Goal: Transaction & Acquisition: Purchase product/service

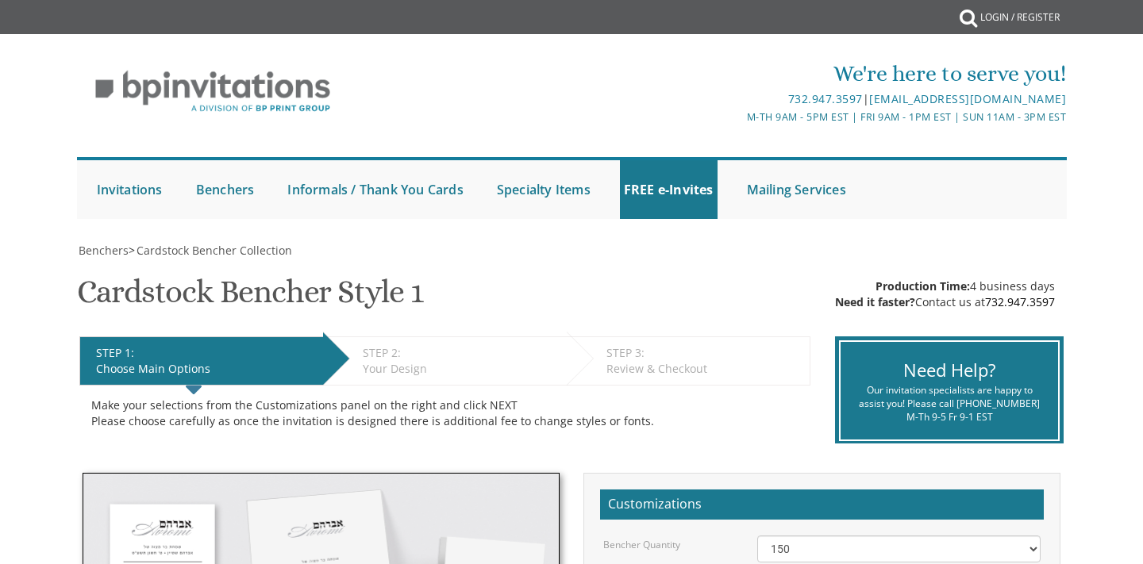
select select "150"
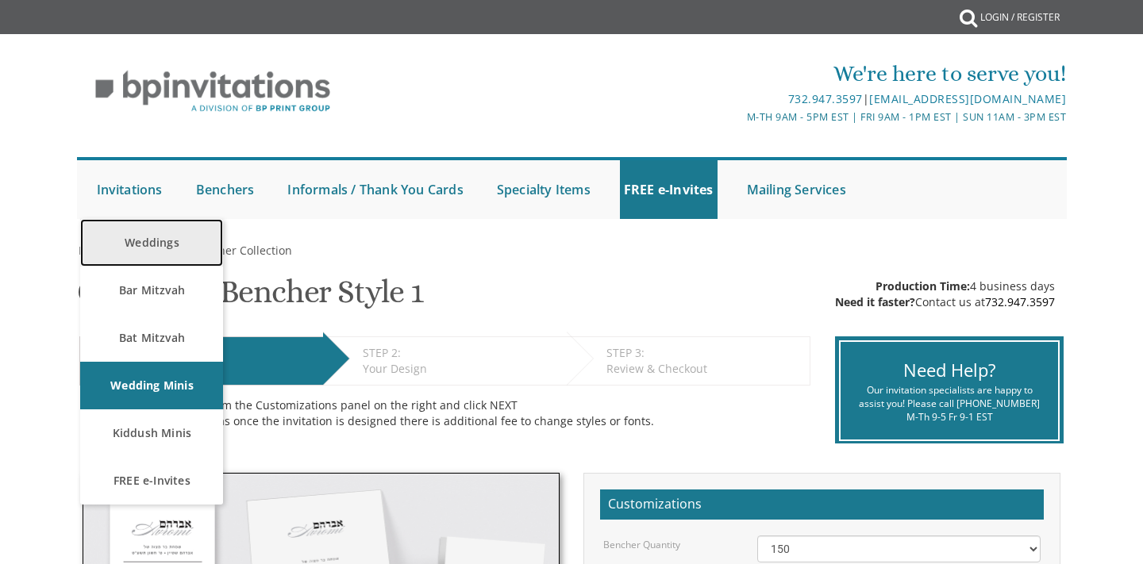
click at [162, 235] on link "Weddings" at bounding box center [151, 243] width 143 height 48
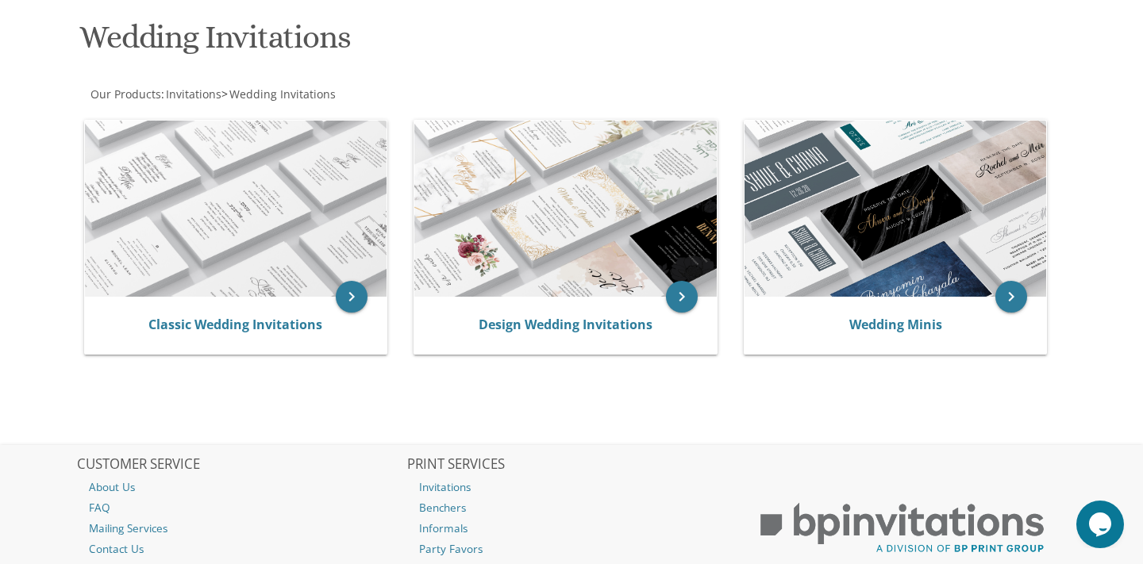
scroll to position [241, 0]
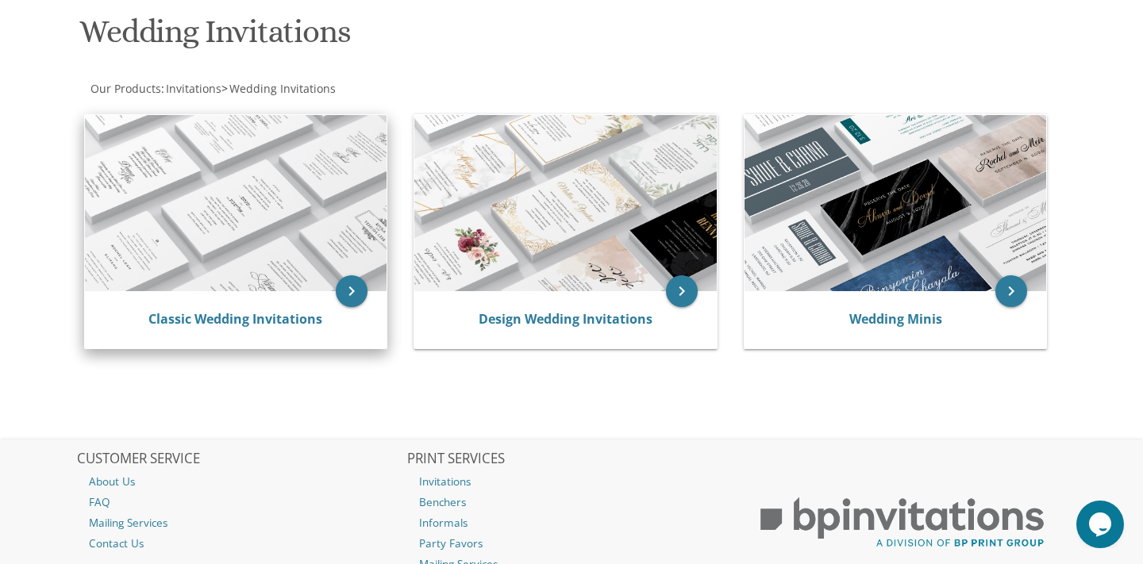
click at [364, 305] on div "Classic Wedding Invitations" at bounding box center [236, 319] width 302 height 57
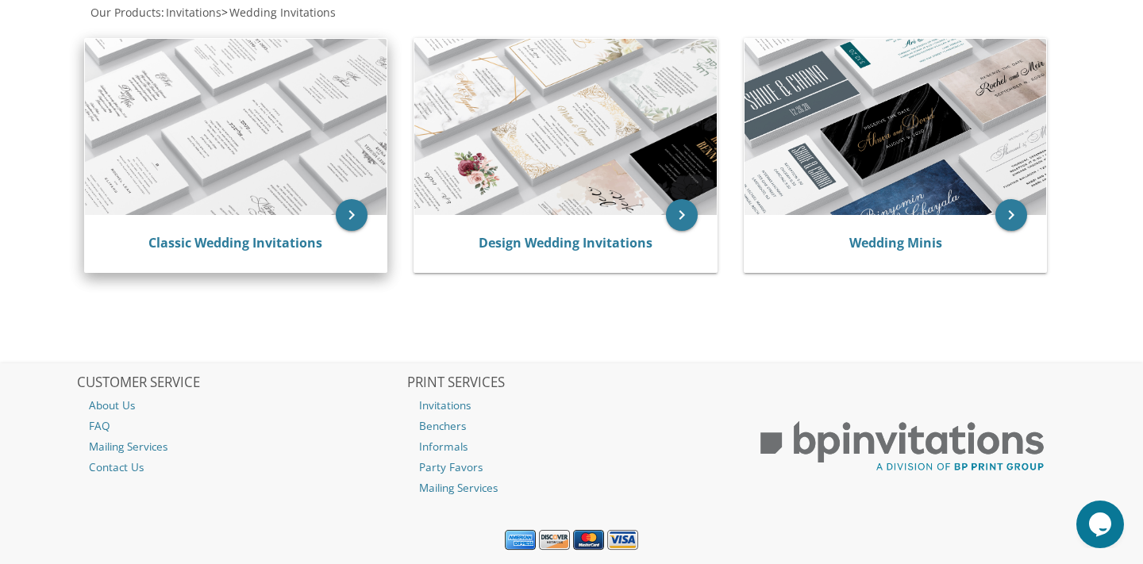
scroll to position [321, 0]
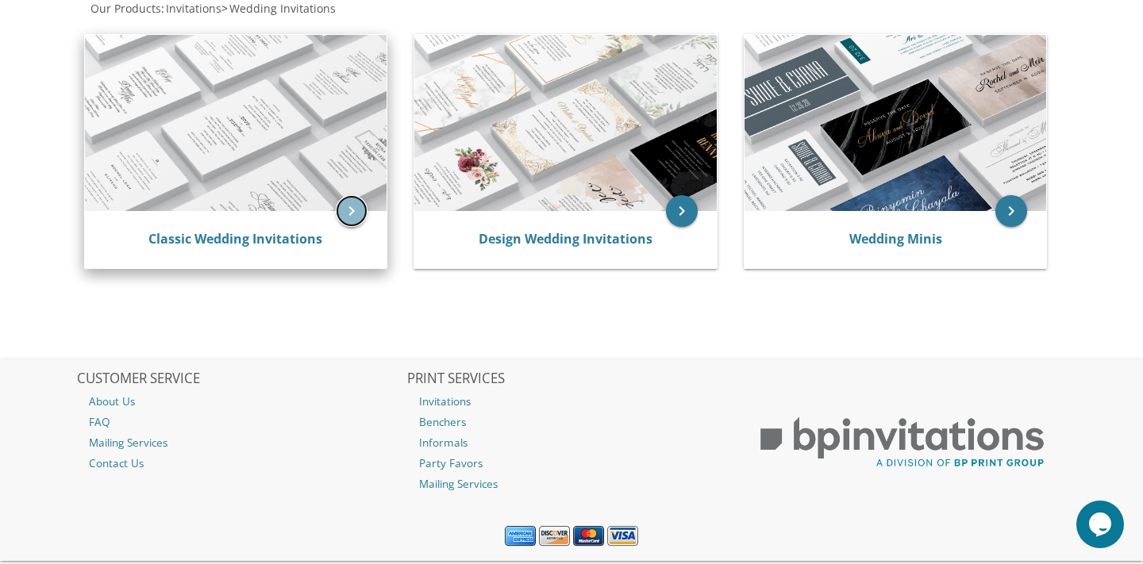
click at [349, 222] on icon "keyboard_arrow_right" at bounding box center [352, 211] width 32 height 32
click at [347, 215] on icon "keyboard_arrow_right" at bounding box center [352, 211] width 32 height 32
click at [275, 236] on link "Classic Wedding Invitations" at bounding box center [235, 238] width 174 height 17
click at [310, 234] on link "Classic Wedding Invitations" at bounding box center [235, 238] width 174 height 17
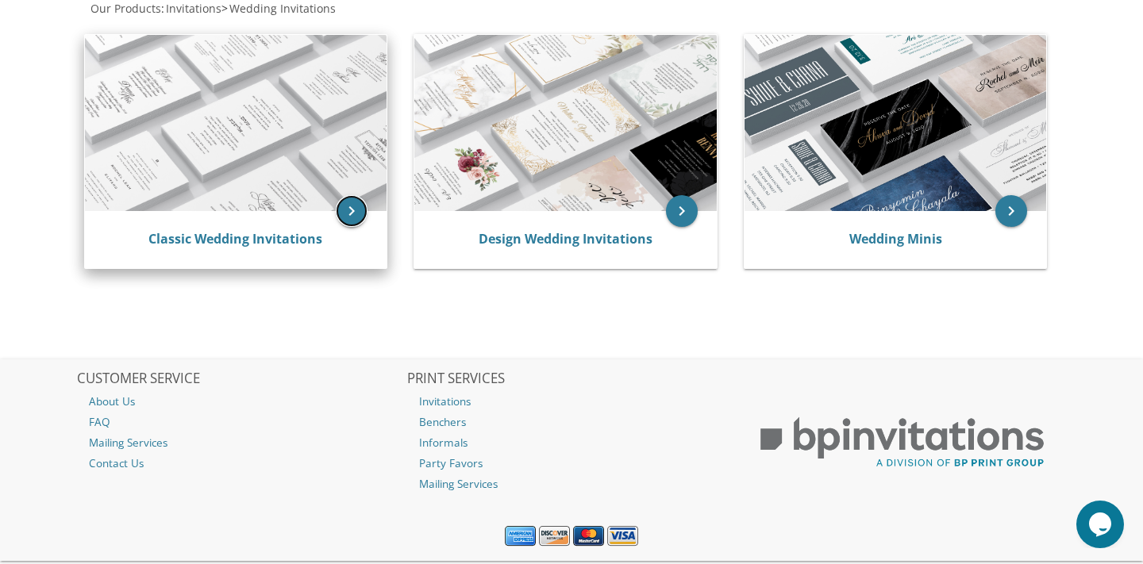
click at [339, 215] on icon "keyboard_arrow_right" at bounding box center [352, 211] width 32 height 32
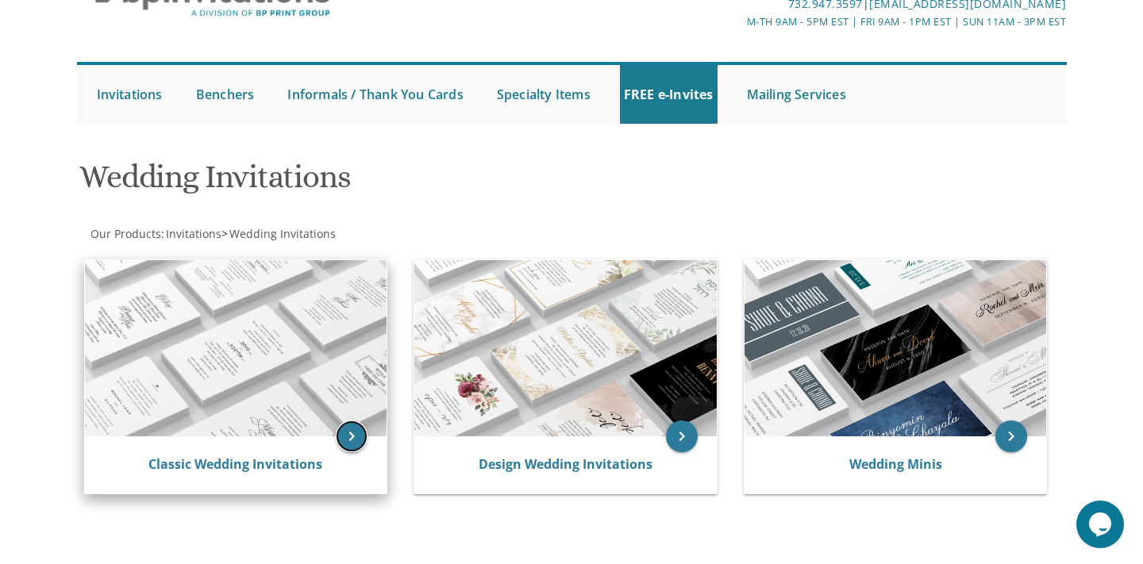
scroll to position [0, 0]
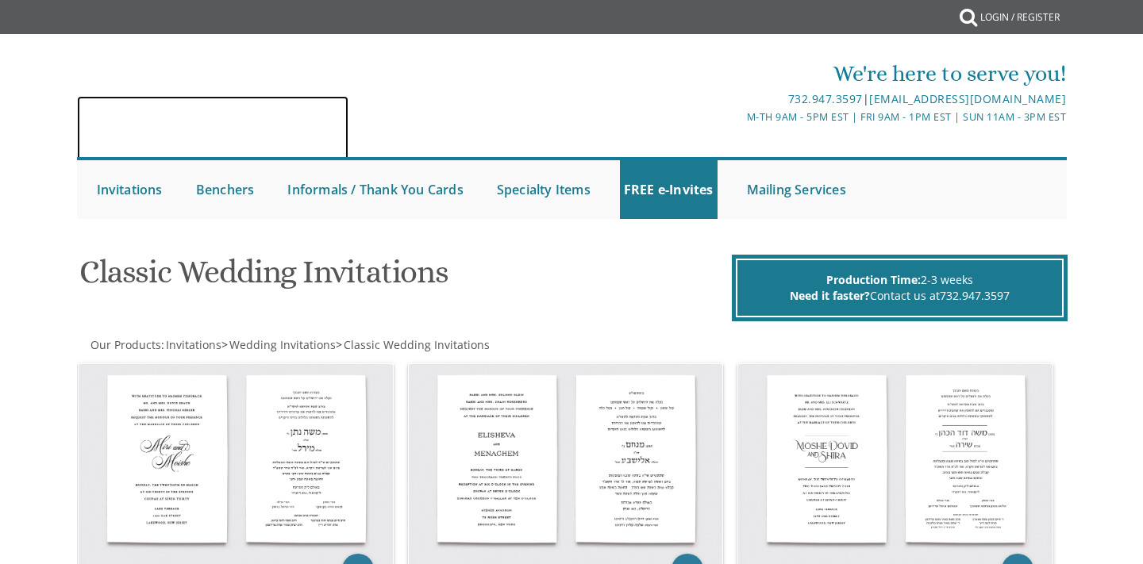
click at [305, 96] on img at bounding box center [213, 129] width 272 height 66
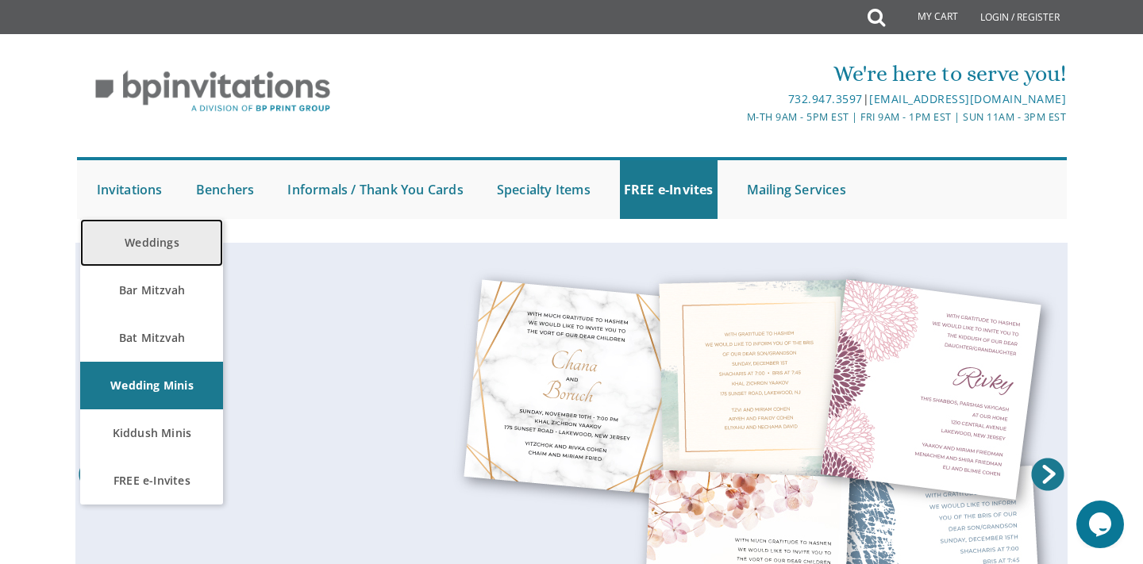
click at [148, 238] on link "Weddings" at bounding box center [151, 243] width 143 height 48
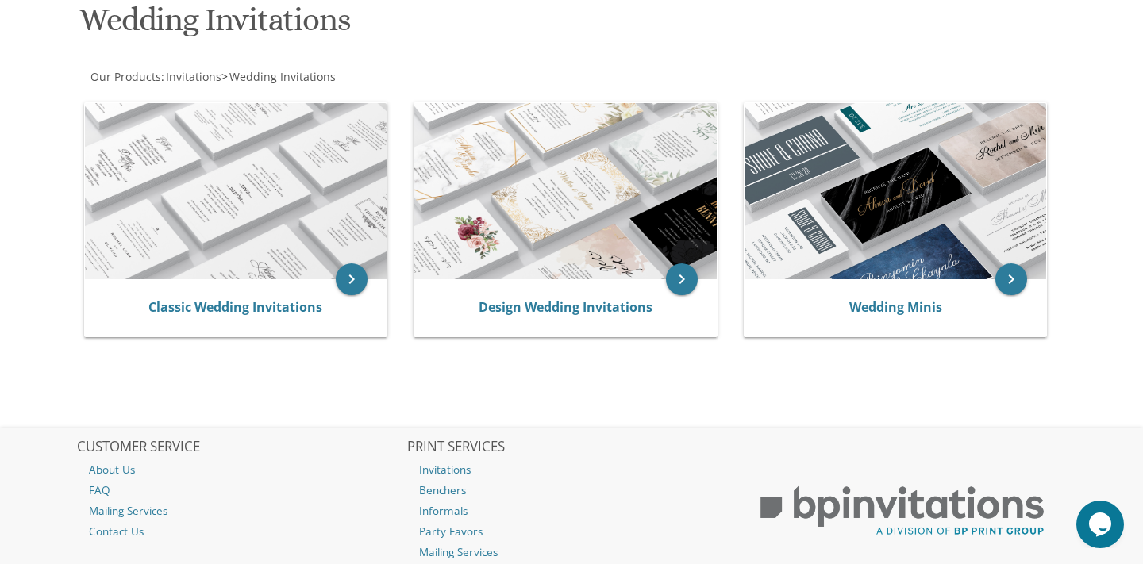
scroll to position [256, 0]
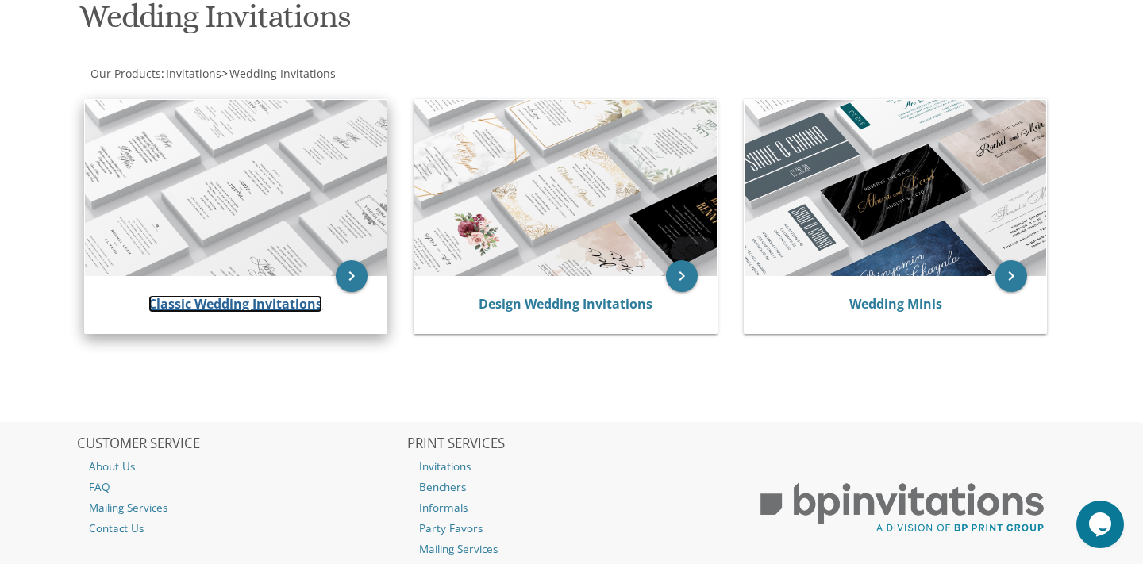
click at [252, 310] on link "Classic Wedding Invitations" at bounding box center [235, 303] width 174 height 17
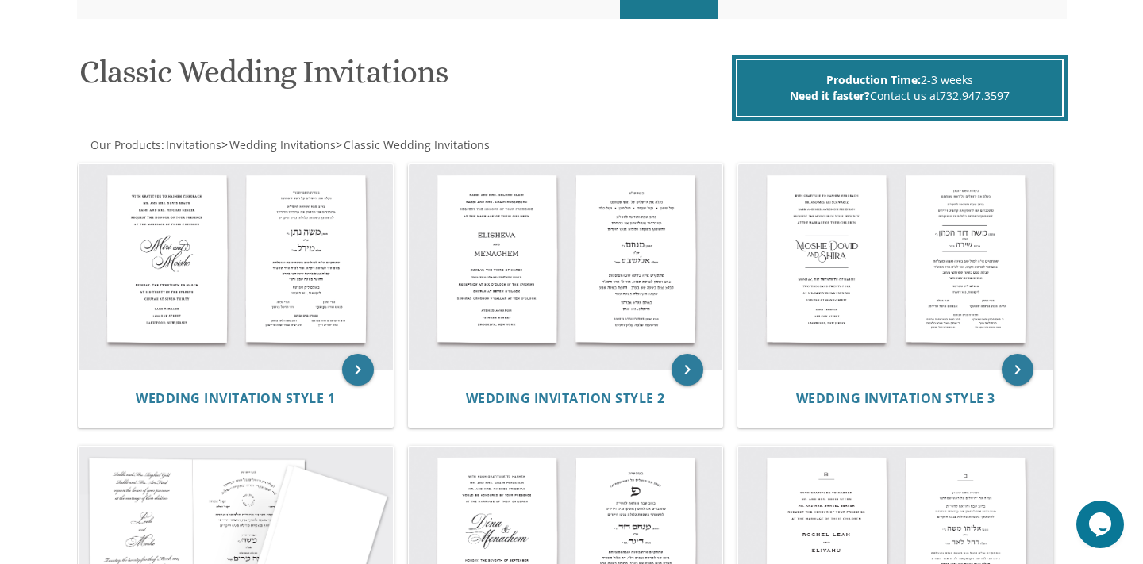
scroll to position [202, 0]
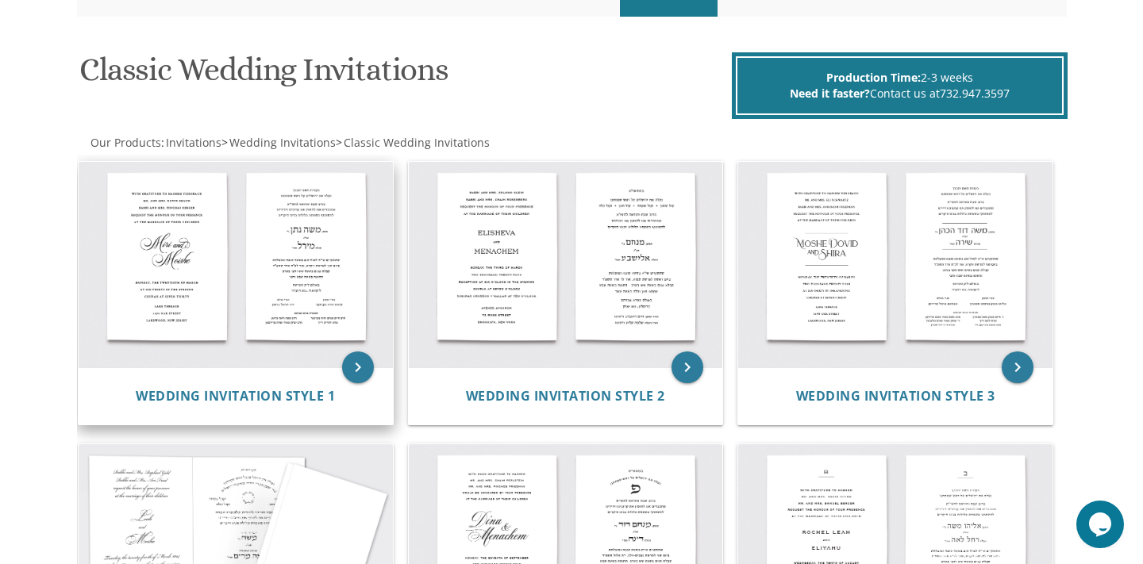
click at [252, 314] on img at bounding box center [236, 265] width 314 height 206
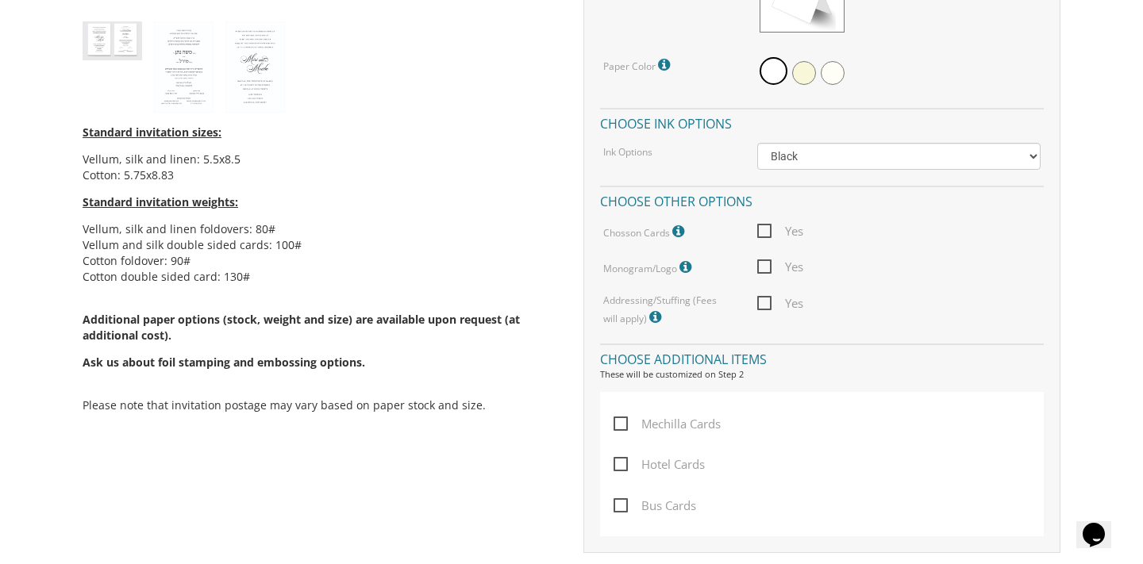
scroll to position [799, 0]
click at [679, 228] on icon at bounding box center [680, 230] width 16 height 14
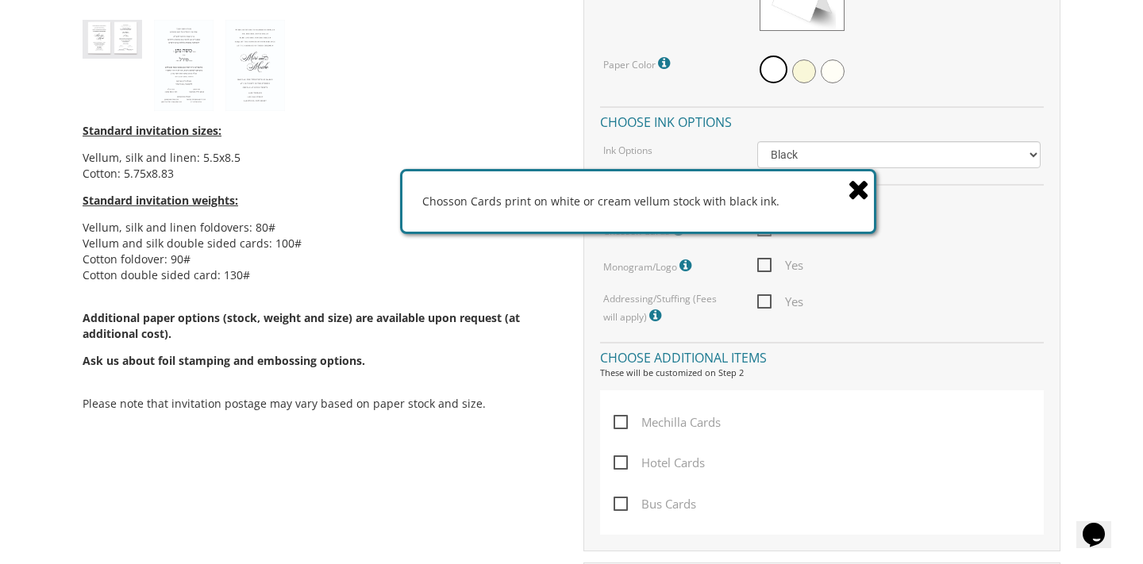
click at [861, 188] on icon at bounding box center [859, 189] width 22 height 28
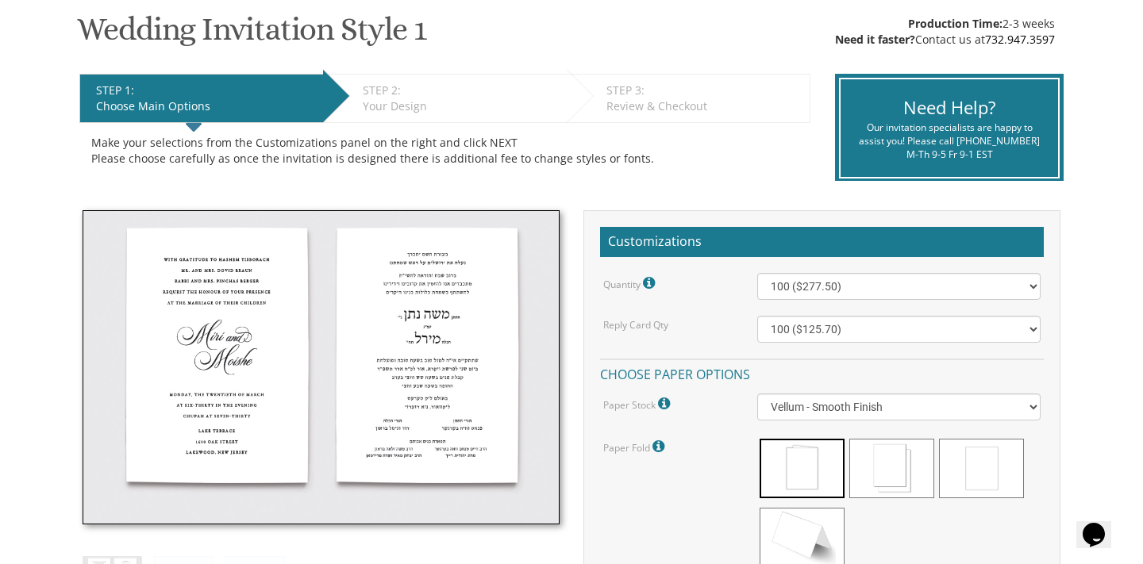
scroll to position [0, 0]
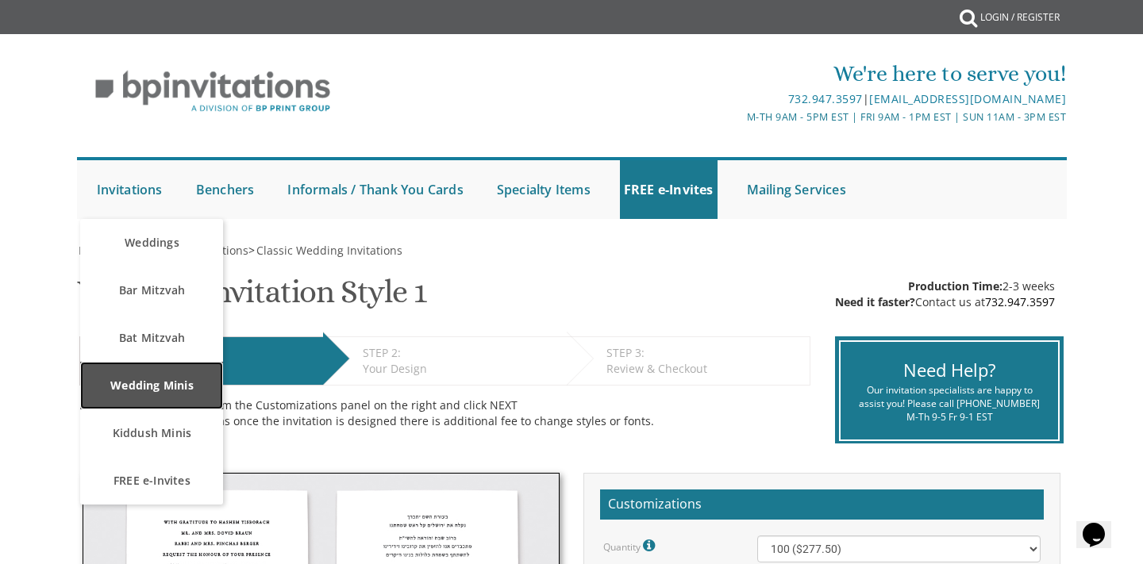
click at [140, 387] on link "Wedding Minis" at bounding box center [151, 386] width 143 height 48
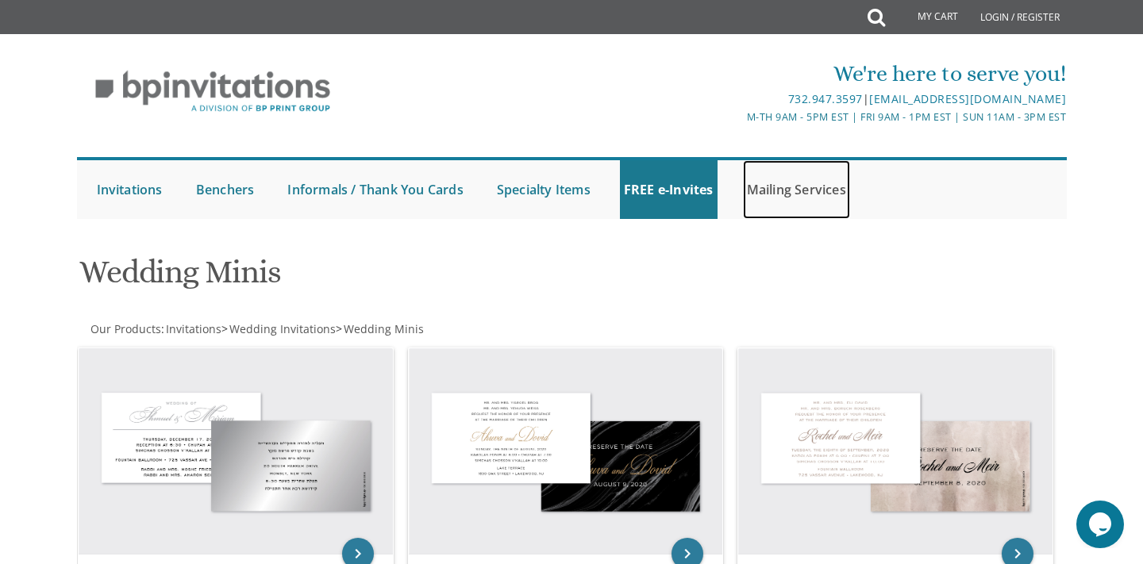
click at [773, 196] on link "Mailing Services" at bounding box center [796, 189] width 107 height 59
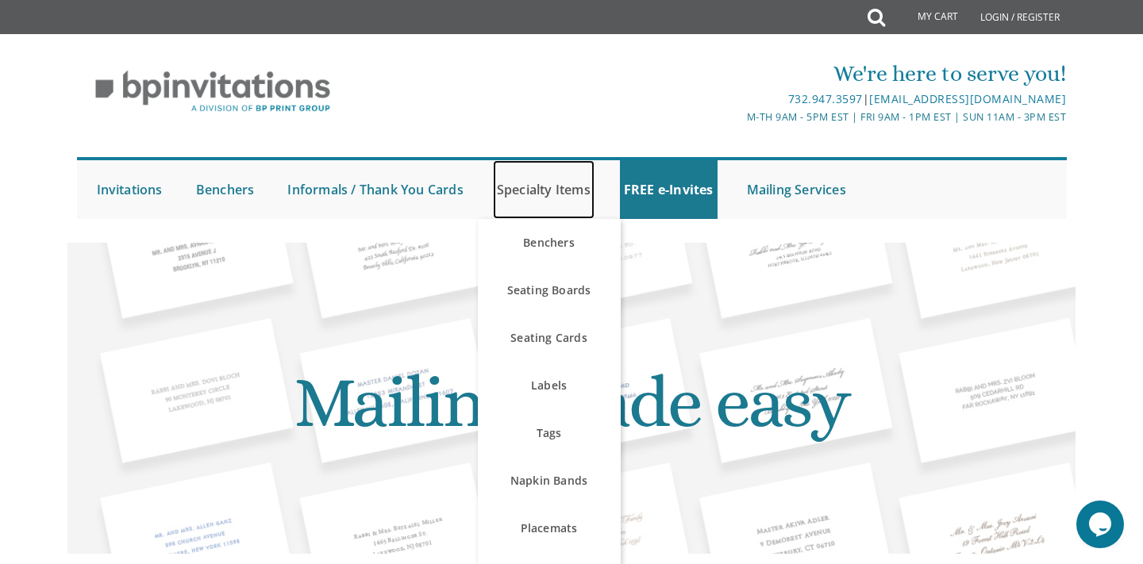
click at [556, 186] on link "Specialty Items" at bounding box center [544, 189] width 102 height 59
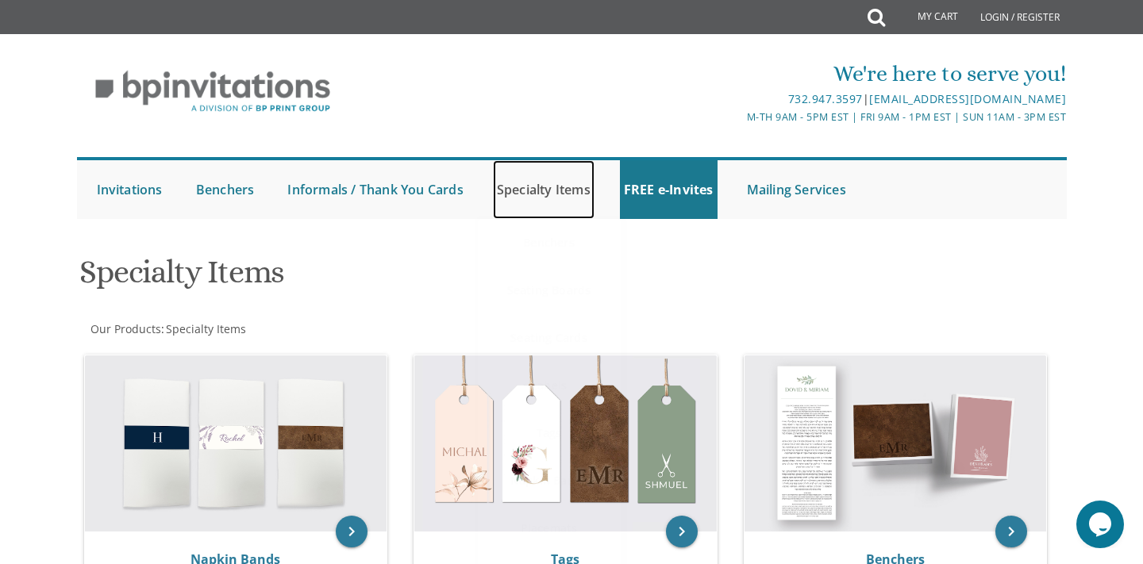
click at [539, 185] on link "Specialty Items" at bounding box center [544, 189] width 102 height 59
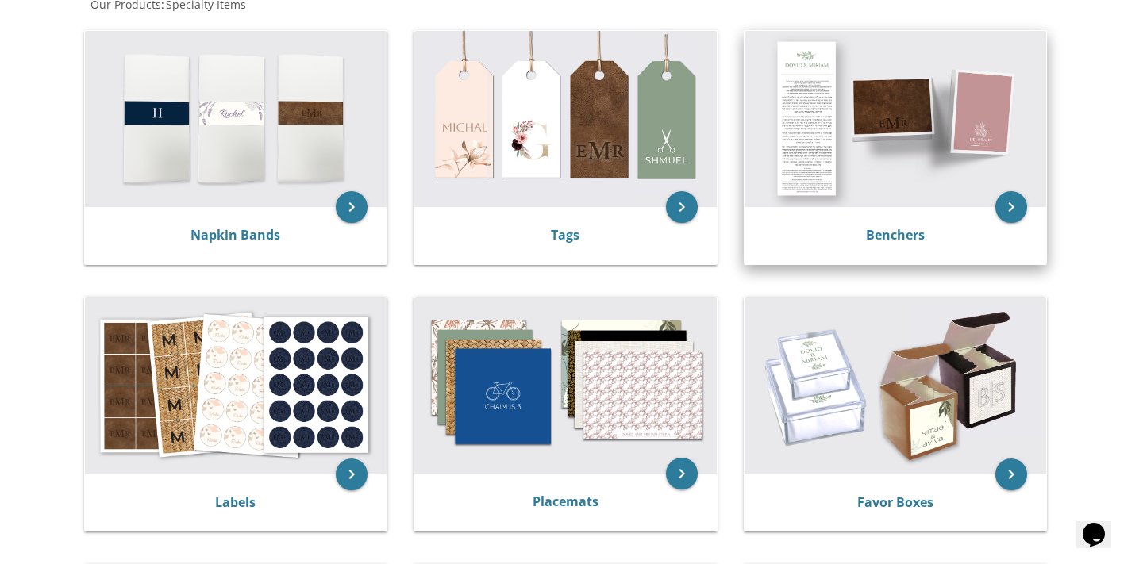
scroll to position [326, 0]
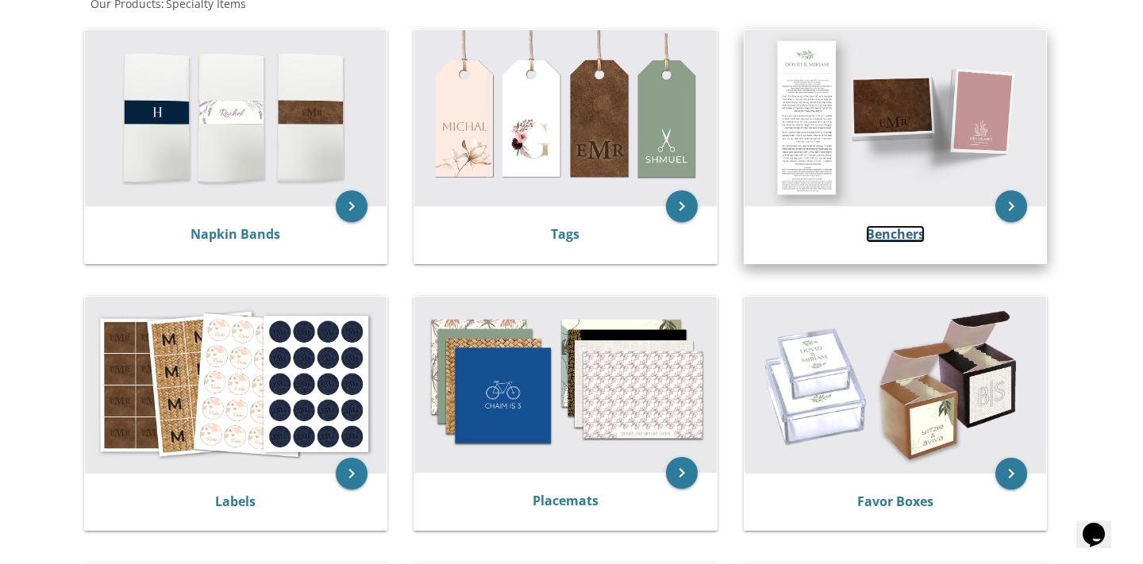
click at [915, 229] on link "Benchers" at bounding box center [895, 233] width 59 height 17
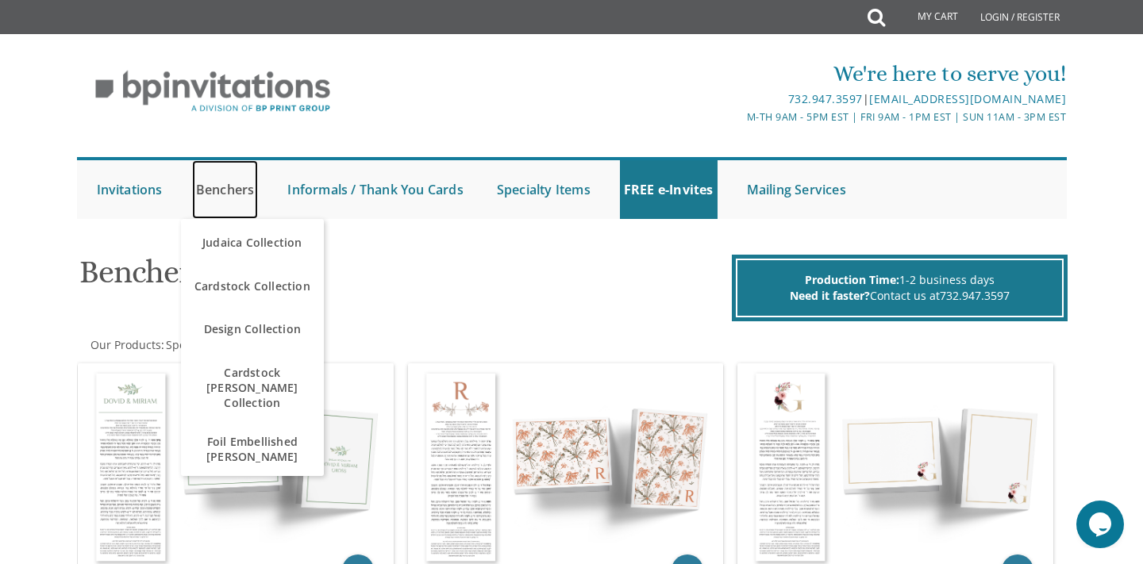
click at [247, 174] on link "Benchers" at bounding box center [225, 189] width 67 height 59
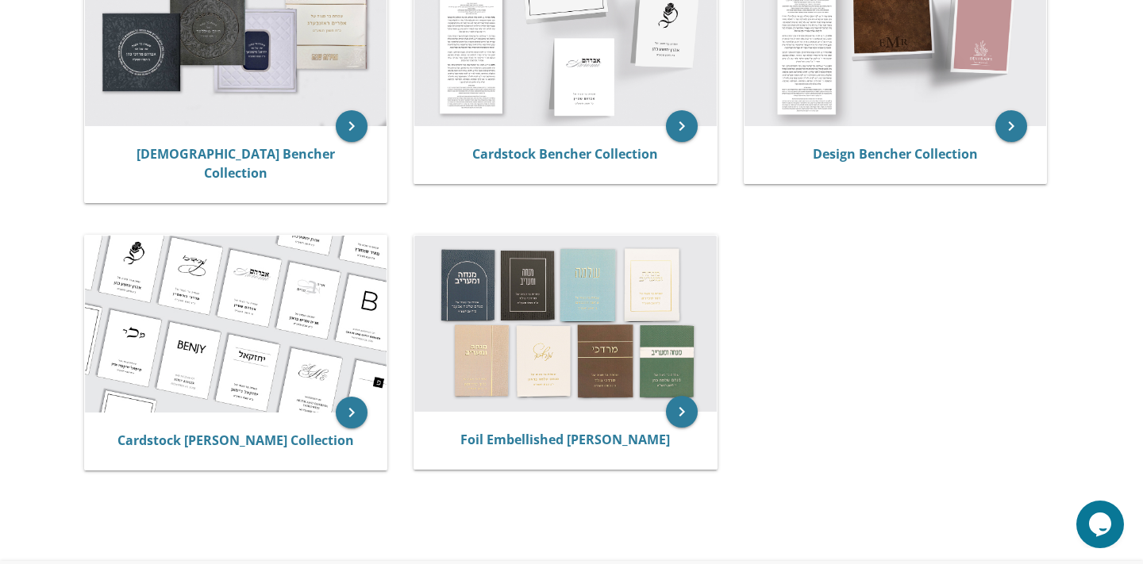
scroll to position [403, 0]
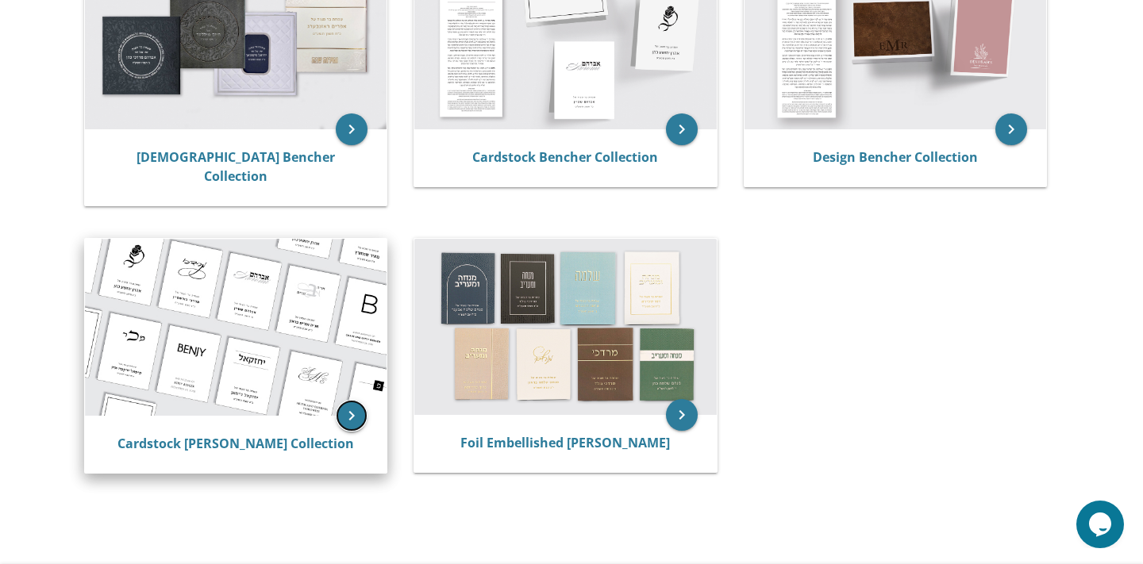
click at [352, 400] on icon "keyboard_arrow_right" at bounding box center [352, 416] width 32 height 32
